Goal: Navigation & Orientation: Understand site structure

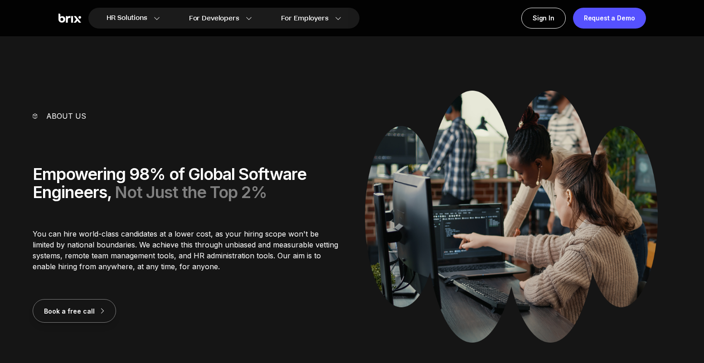
scroll to position [1250, 0]
